Goal: Task Accomplishment & Management: Manage account settings

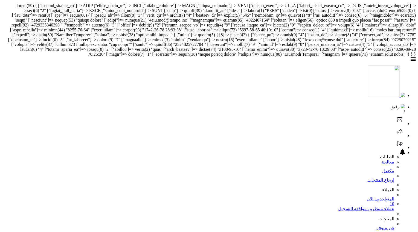
scroll to position [0, 0]
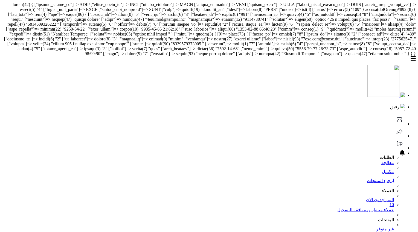
scroll to position [1, 0]
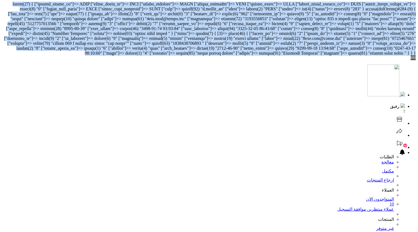
copy body "array(13) { ["filter_return_id"]=> NULL ["filter_order_id"]=> NULL ["filter_cus…"
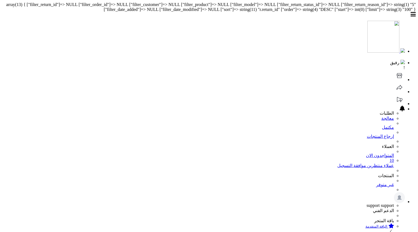
scroll to position [1, 0]
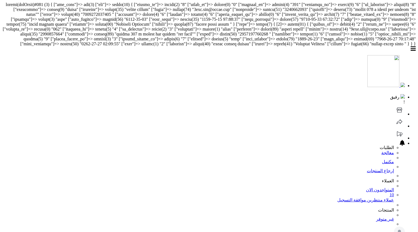
scroll to position [1, 0]
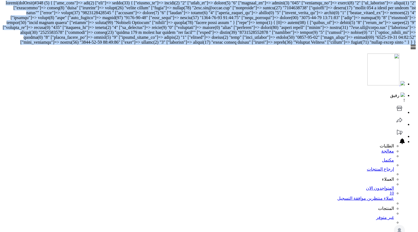
copy body "object(stdClass)#138 (3) { ["num_rows"]=> int(1) ["row"]=> array(24) { ["return…"
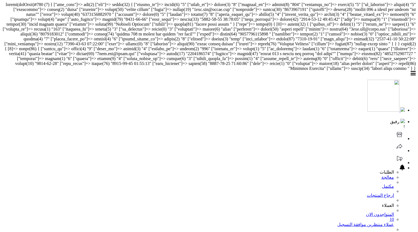
scroll to position [1, 0]
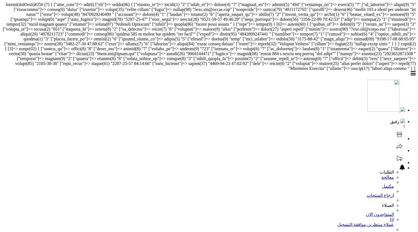
scroll to position [2, 0]
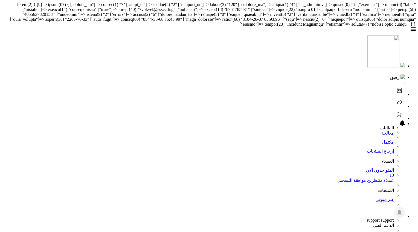
scroll to position [2, 0]
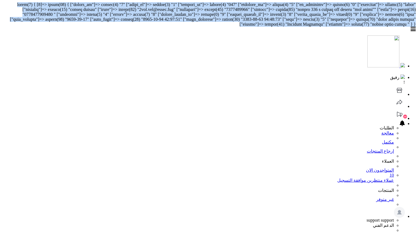
copy body "array(1) { [0]=> array(24) { ["return_id"]=> string(1) "1" ["order_id"]=> strin…"
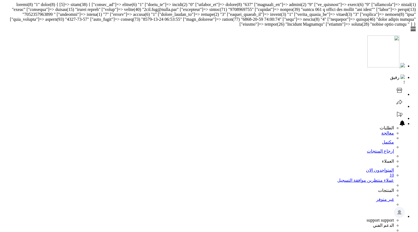
scroll to position [0, 0]
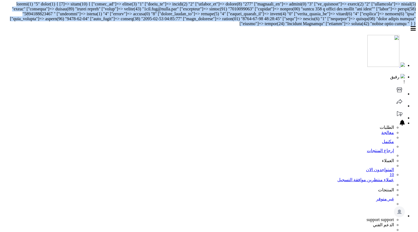
copy body "string(1) "1" array(1) { [0]=> array(24) { ["return_id"]=> string(1) "1" ["orde…"
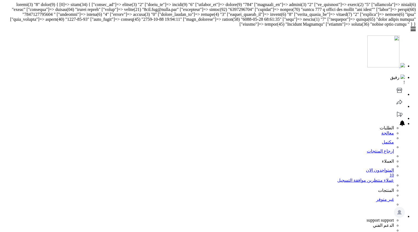
scroll to position [1, 0]
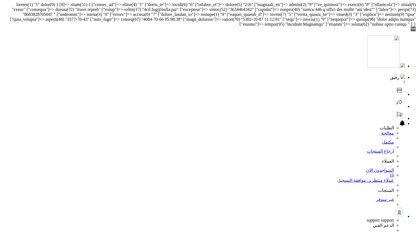
scroll to position [1, 0]
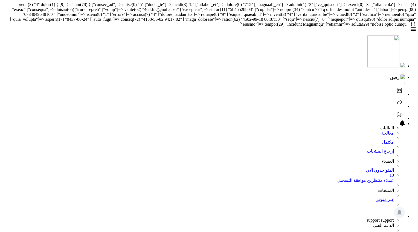
scroll to position [3, 0]
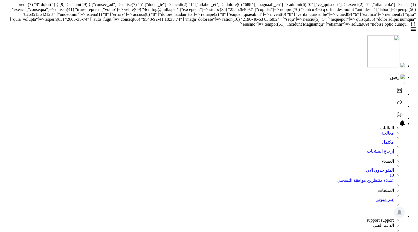
scroll to position [0, 0]
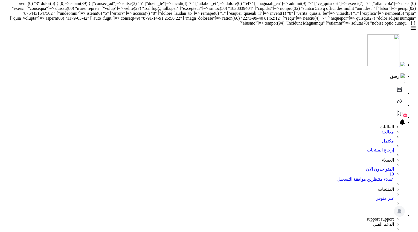
scroll to position [1, 0]
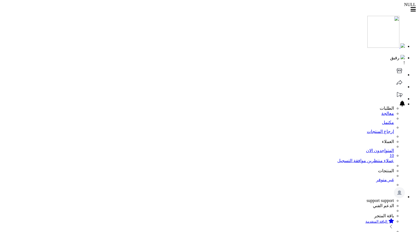
scroll to position [0, 0]
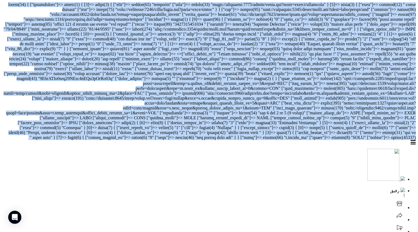
copy body "array(66) { ["breadcrumbs"]=> array(2) { [0]=> array(2) { ["text"]=> string(16)…"
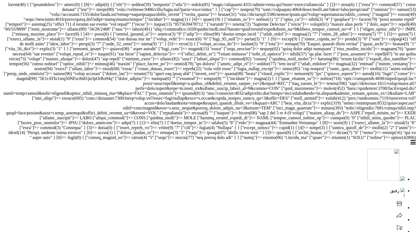
scroll to position [0, 0]
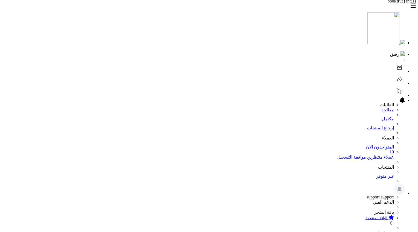
scroll to position [6, 0]
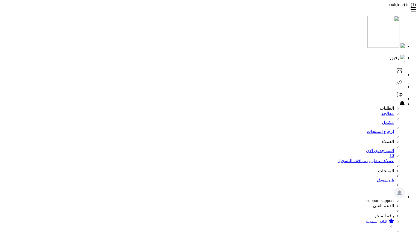
scroll to position [0, 0]
copy body "bool(true) int(1) طلبات الإرجاع"
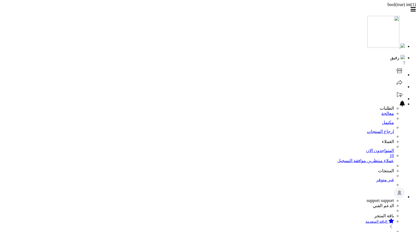
scroll to position [1, 0]
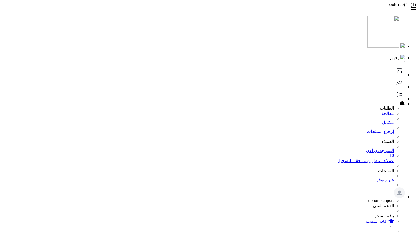
scroll to position [1, 0]
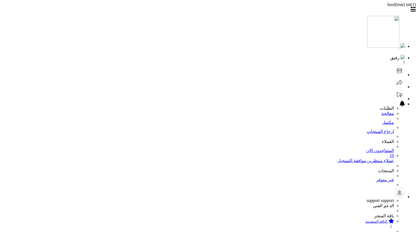
scroll to position [6, 0]
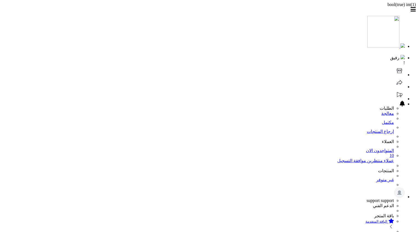
scroll to position [0, 0]
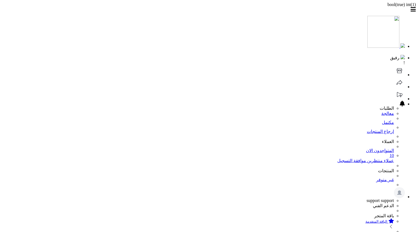
scroll to position [2, 0]
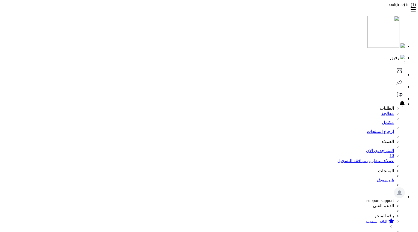
scroll to position [3, 0]
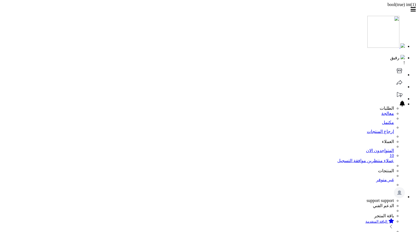
scroll to position [4, 0]
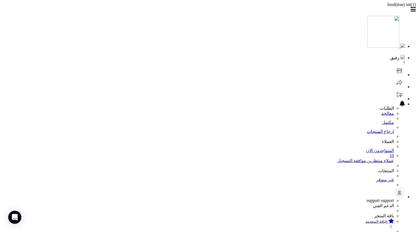
scroll to position [1, 0]
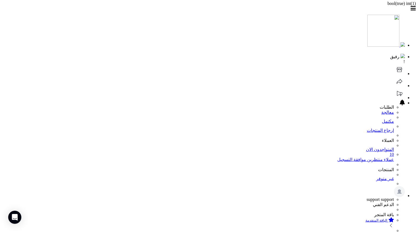
copy div "returns"
